Goal: Information Seeking & Learning: Find specific fact

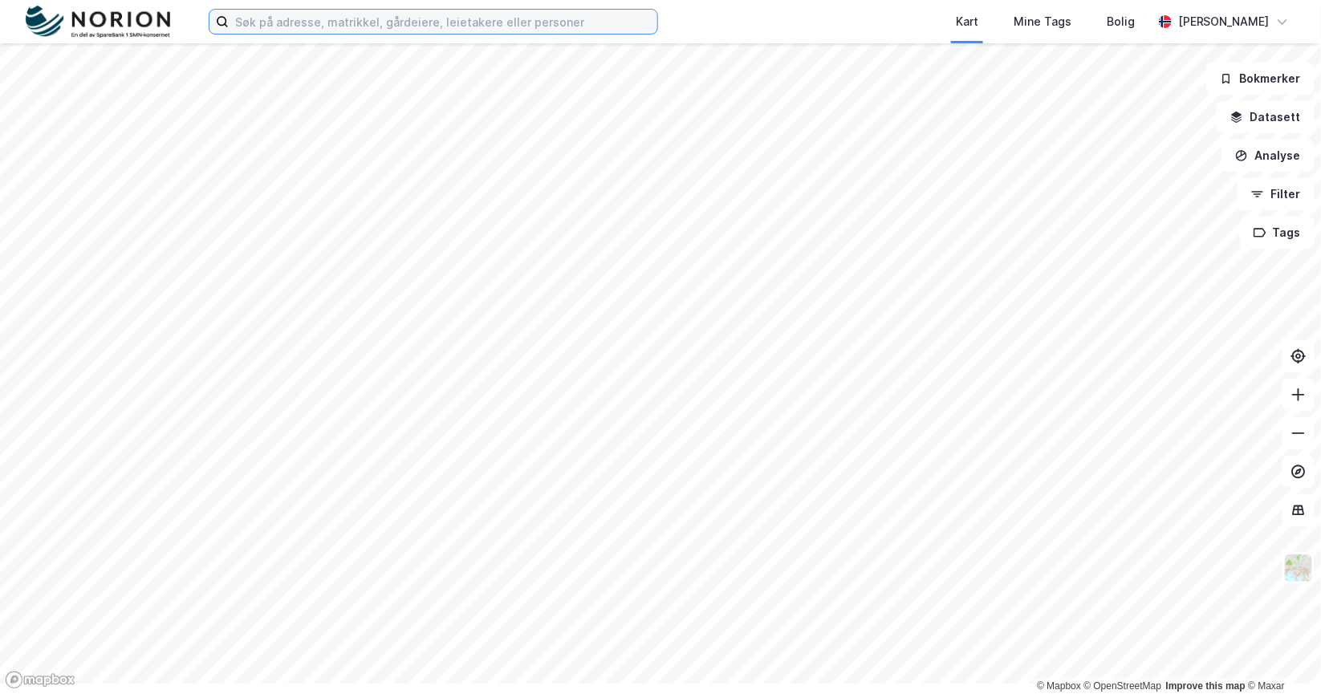
click at [652, 34] on input at bounding box center [443, 22] width 428 height 24
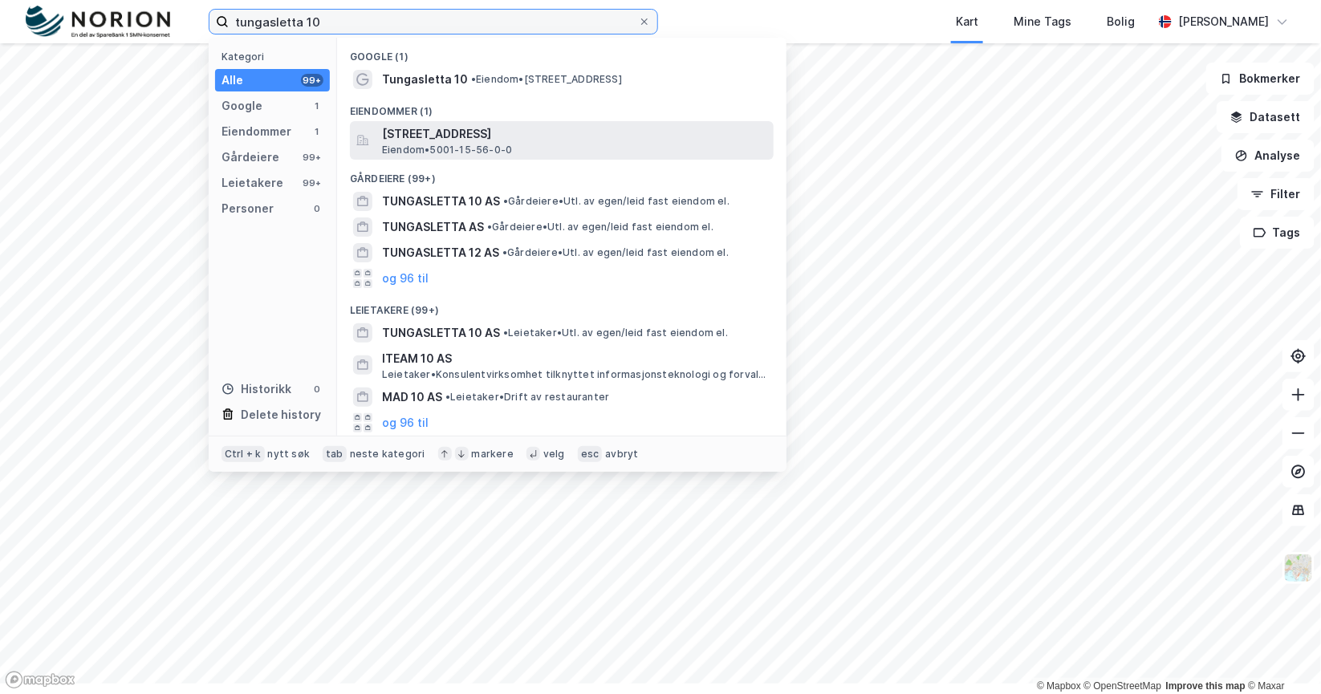
type input "tungasletta 10"
click at [546, 144] on span "[STREET_ADDRESS]" at bounding box center [574, 133] width 385 height 19
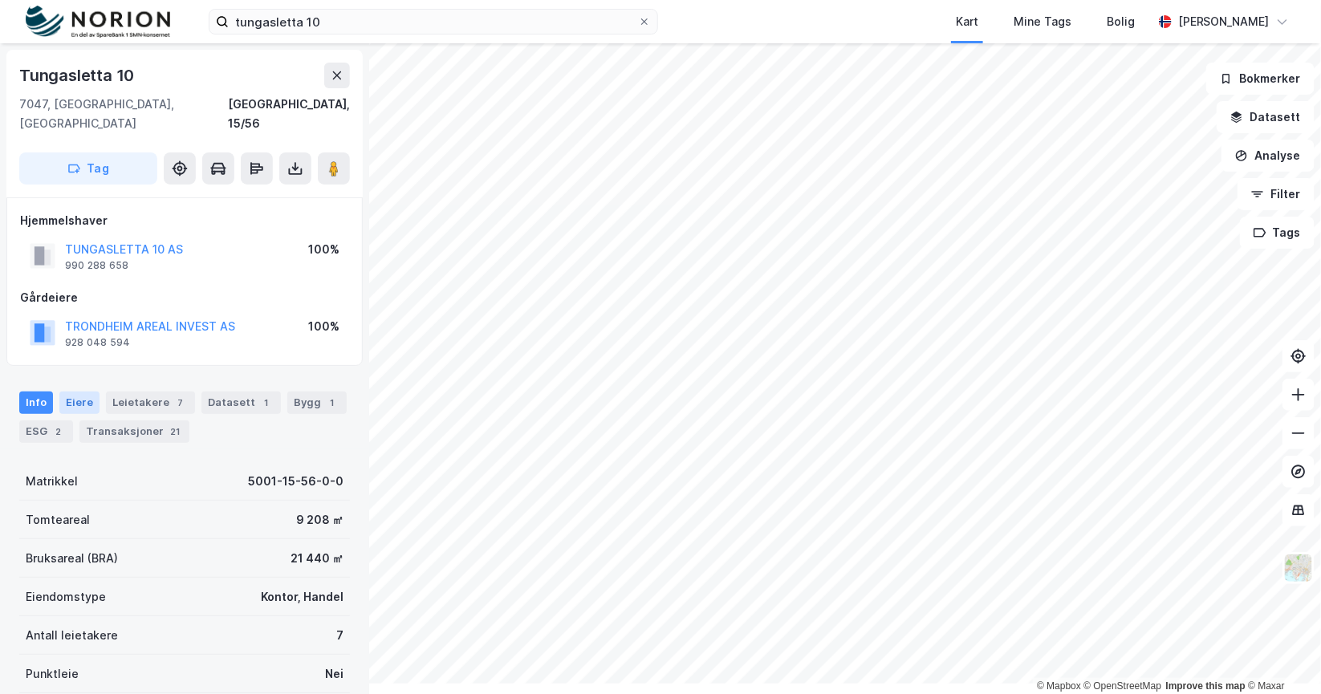
click at [99, 414] on div "Eiere" at bounding box center [79, 403] width 40 height 22
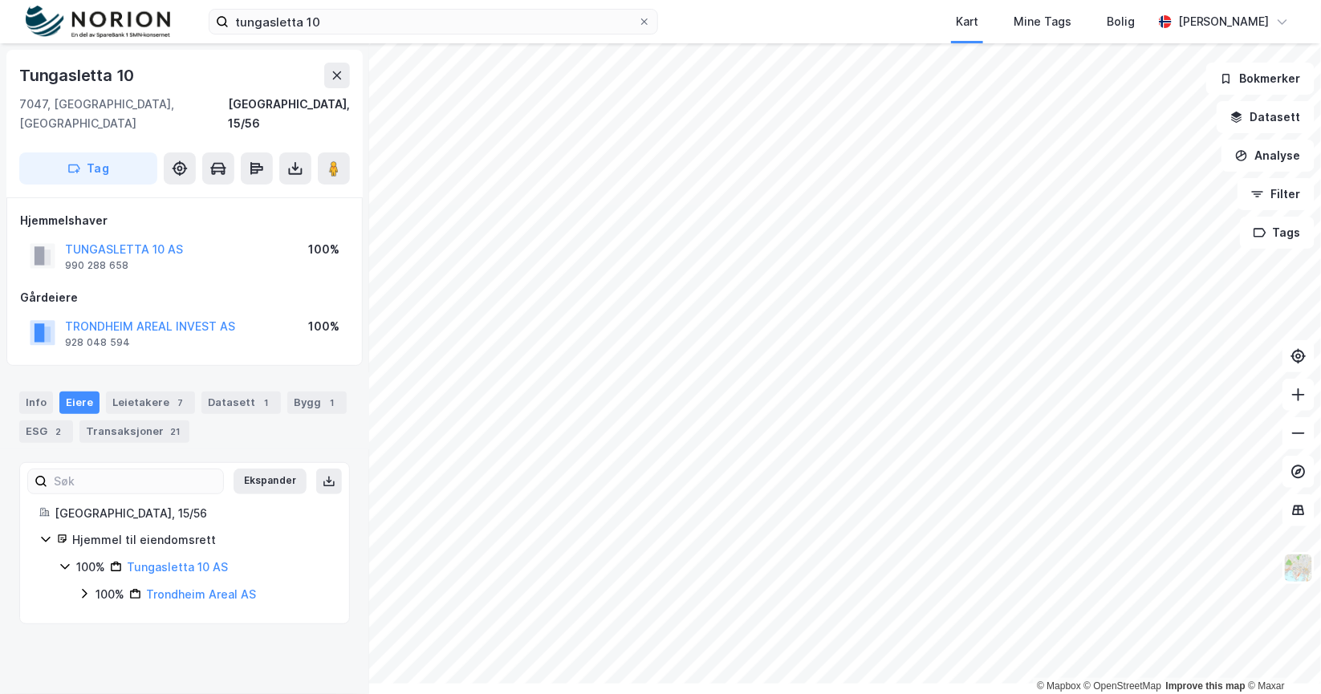
scroll to position [61, 0]
